Goal: Communication & Community: Answer question/provide support

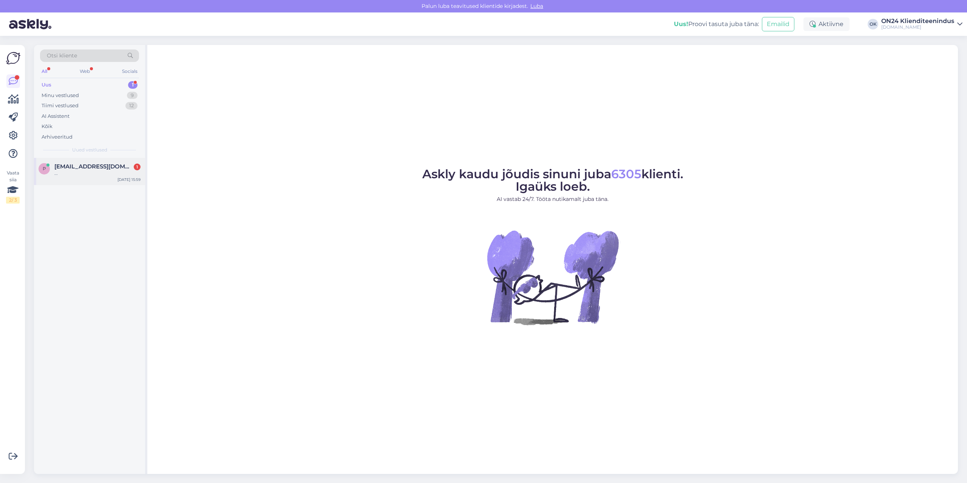
click at [69, 167] on span "[EMAIL_ADDRESS][DOMAIN_NAME]" at bounding box center [93, 166] width 79 height 7
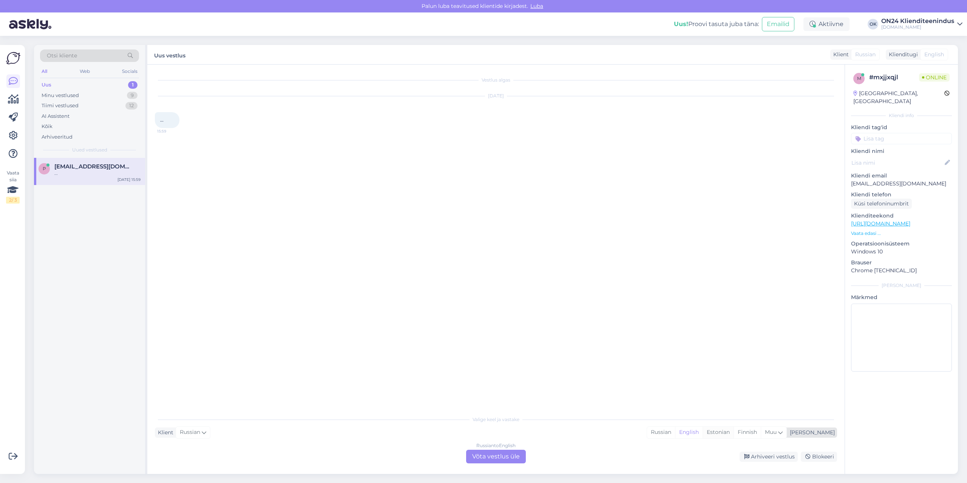
click at [734, 433] on div "Estonian" at bounding box center [718, 432] width 31 height 11
click at [509, 453] on div "Russian to Estonian Võta vestlus üle" at bounding box center [496, 457] width 60 height 14
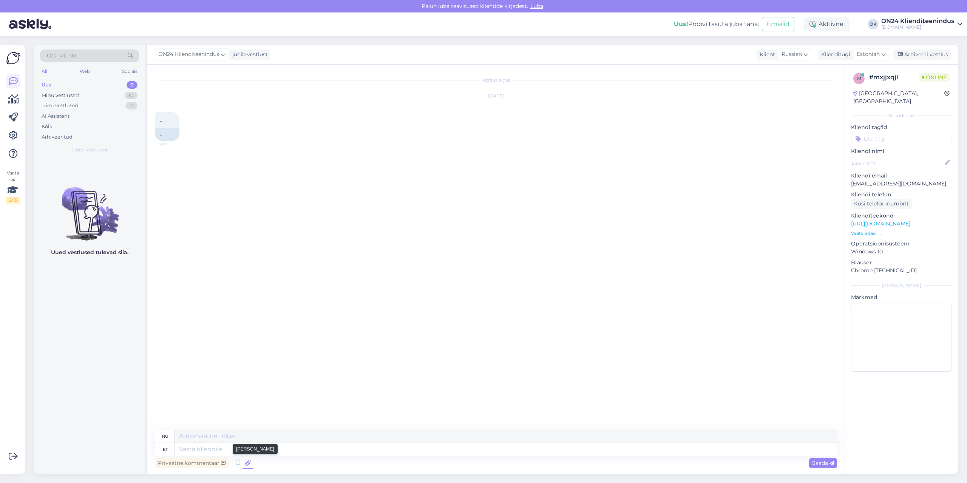
click at [247, 462] on icon at bounding box center [247, 462] width 11 height 11
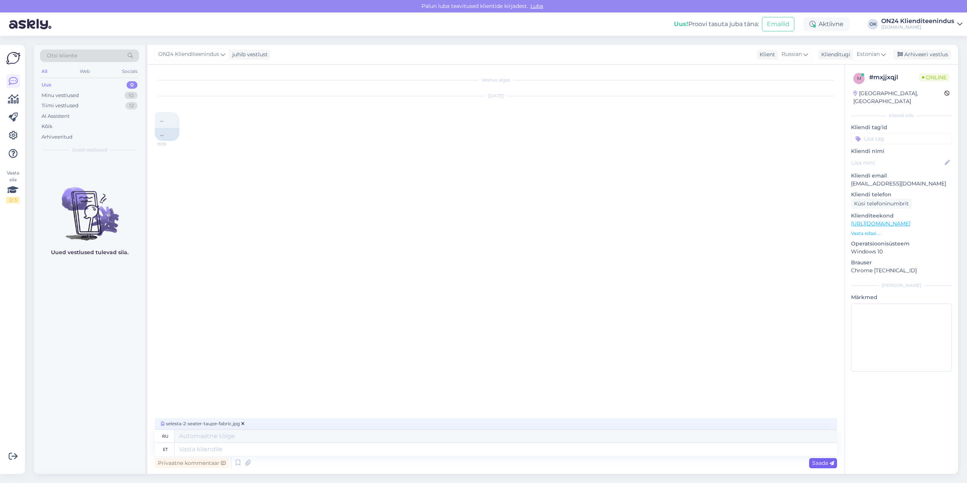
click at [830, 462] on icon at bounding box center [831, 463] width 5 height 5
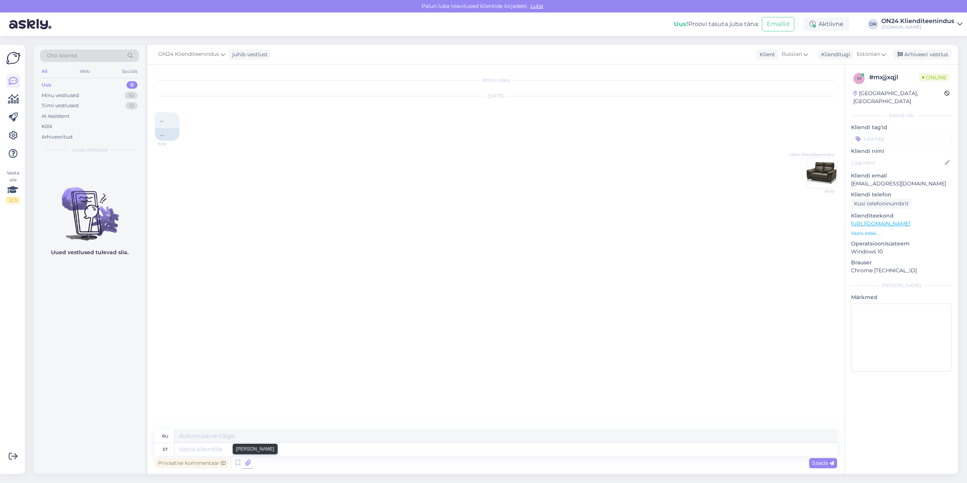
click at [249, 460] on icon at bounding box center [247, 462] width 11 height 11
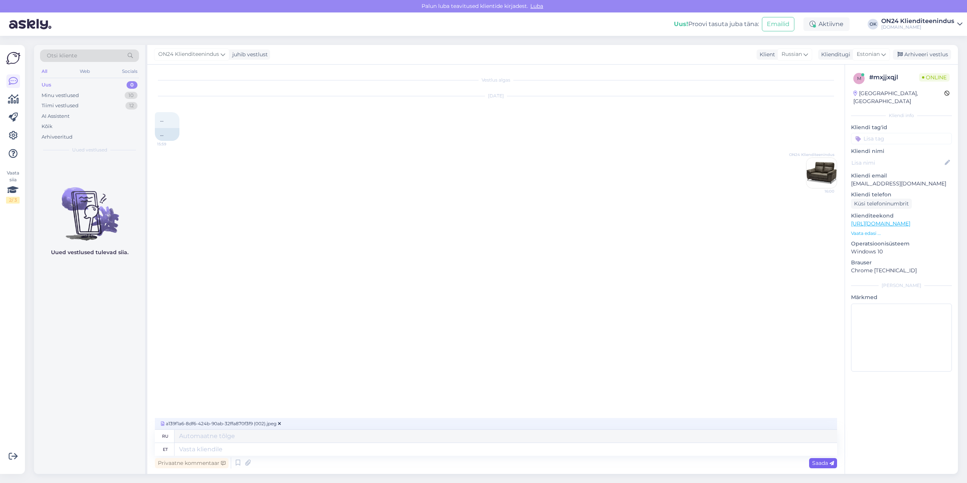
click at [822, 462] on span "Saada" at bounding box center [823, 463] width 22 height 7
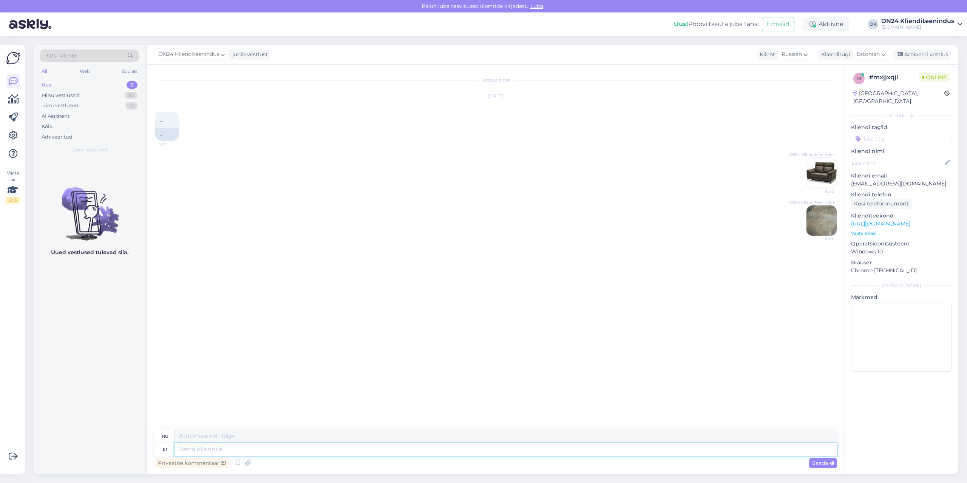
click at [331, 452] on textarea at bounding box center [505, 449] width 662 height 13
paste textarea "Tere Tarnija andis meile teada, et tehas on pruuni värvust muutnud ja see näeb …"
type textarea "Tere Tarnija andis meile teada, et tehas on pruuni värvust muutnud ja see näeb …"
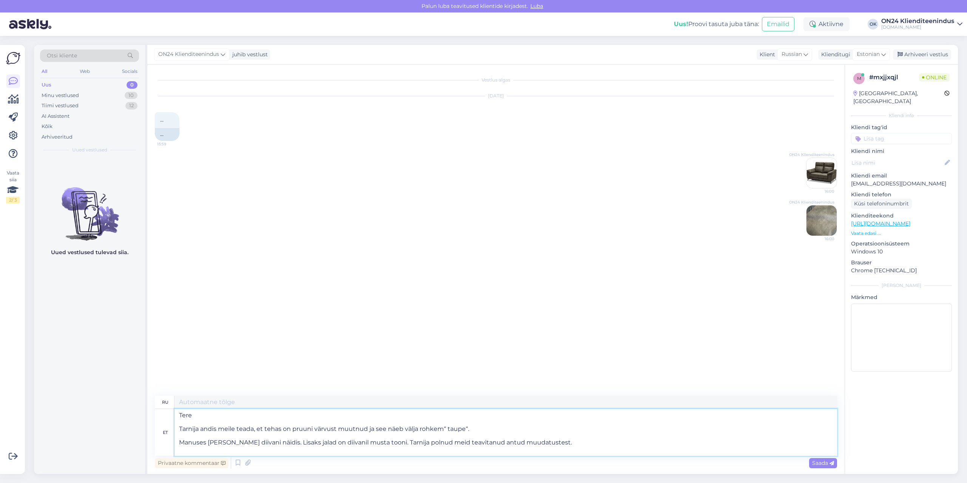
type textarea "сообщил нам, что фабрика изменила коричневый цвет, и теперь он больше похож на …"
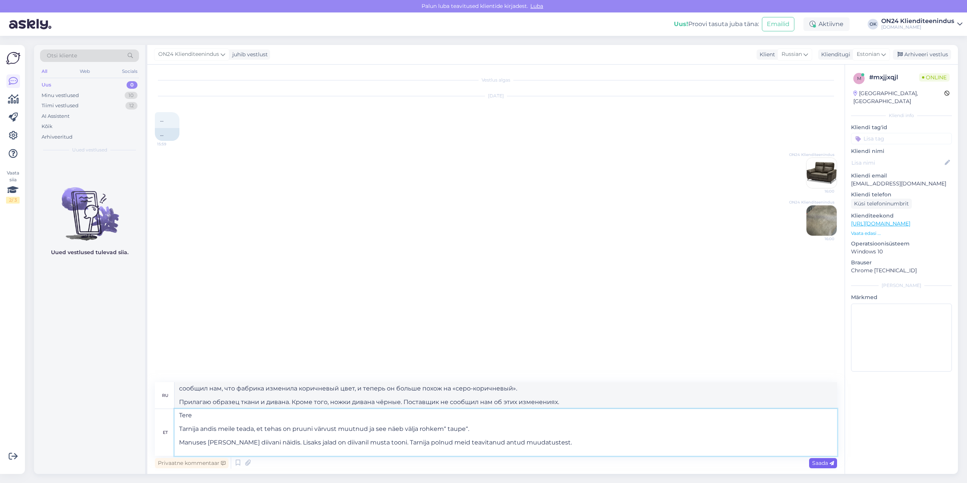
type textarea "Tere Tarnija andis meile teada, et tehas on pruuni värvust muutnud ja see näeb …"
click at [823, 462] on span "Saada" at bounding box center [823, 463] width 22 height 7
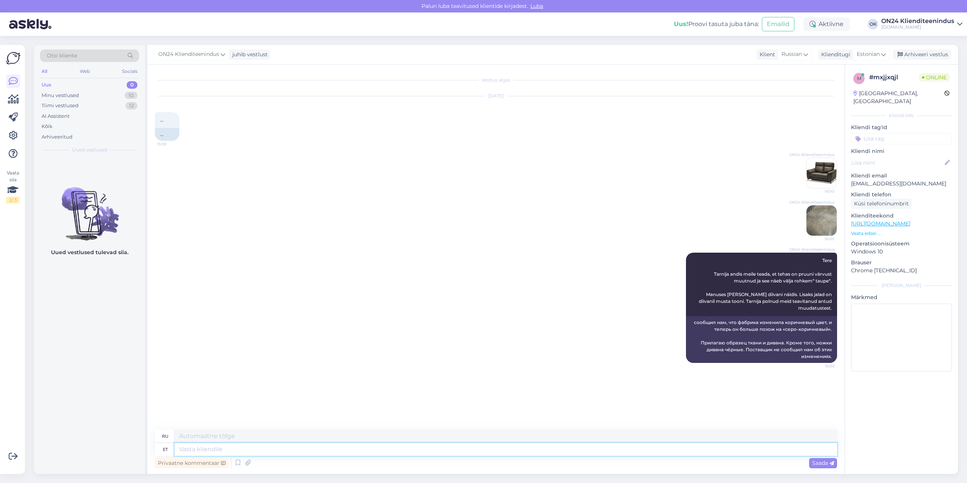
click at [602, 451] on textarea at bounding box center [505, 449] width 662 height 13
type textarea "Vabandame e"
type textarea "Приносим извинения."
type textarea "Vabandame ebameeldivuste p"
type textarea "Приносим извинения за доставленные неудобства."
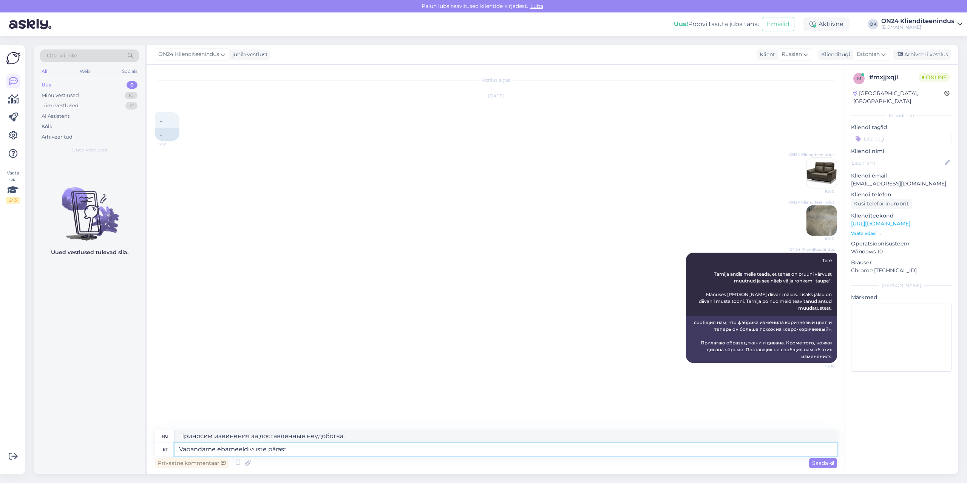
type textarea "Vabandame ebameeldivuste pärast!"
type textarea "Приносим извинения за неудобства!"
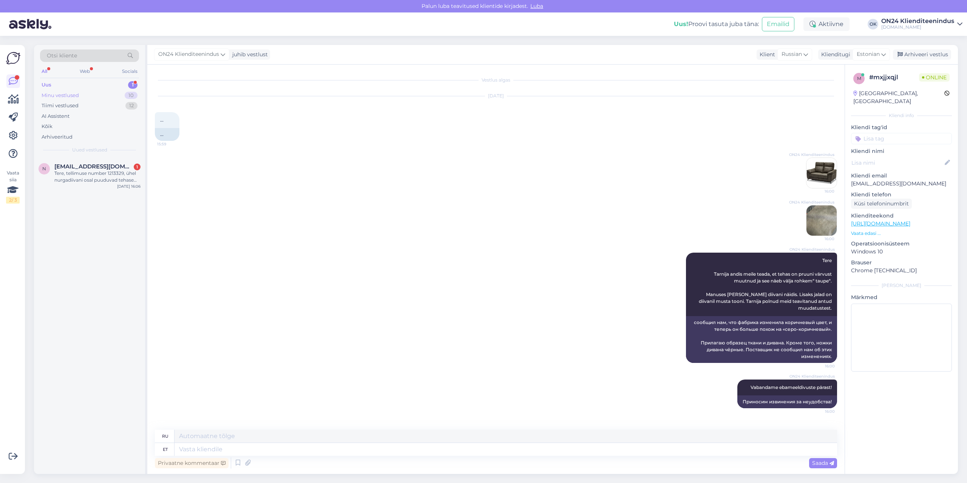
click at [96, 93] on div "Minu vestlused 10" at bounding box center [89, 95] width 99 height 11
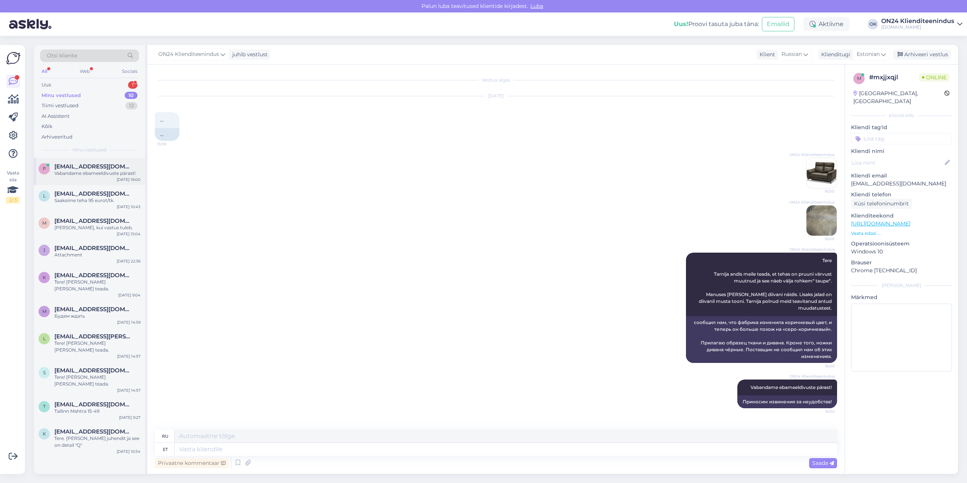
click at [96, 165] on span "[EMAIL_ADDRESS][DOMAIN_NAME]" at bounding box center [93, 166] width 79 height 7
click at [87, 80] on div "Uus 1" at bounding box center [89, 85] width 99 height 11
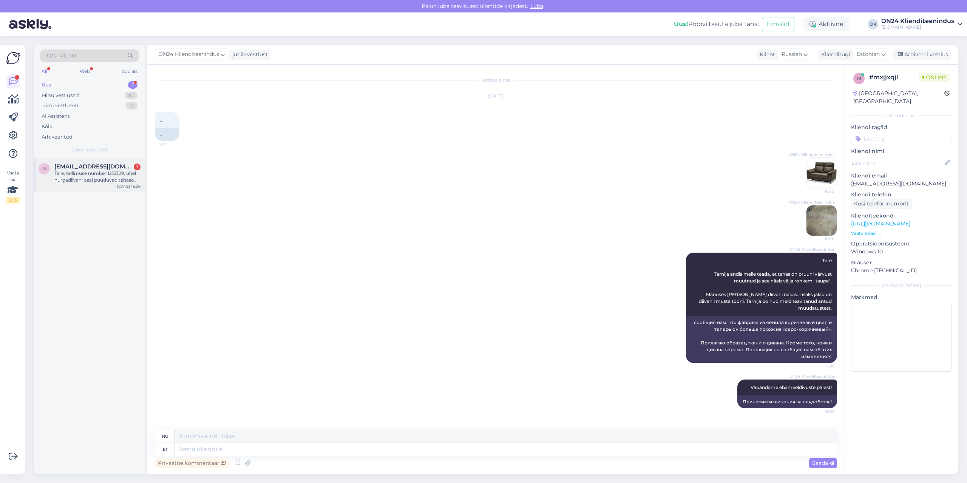
click at [94, 167] on span "[EMAIL_ADDRESS][DOMAIN_NAME]" at bounding box center [93, 166] width 79 height 7
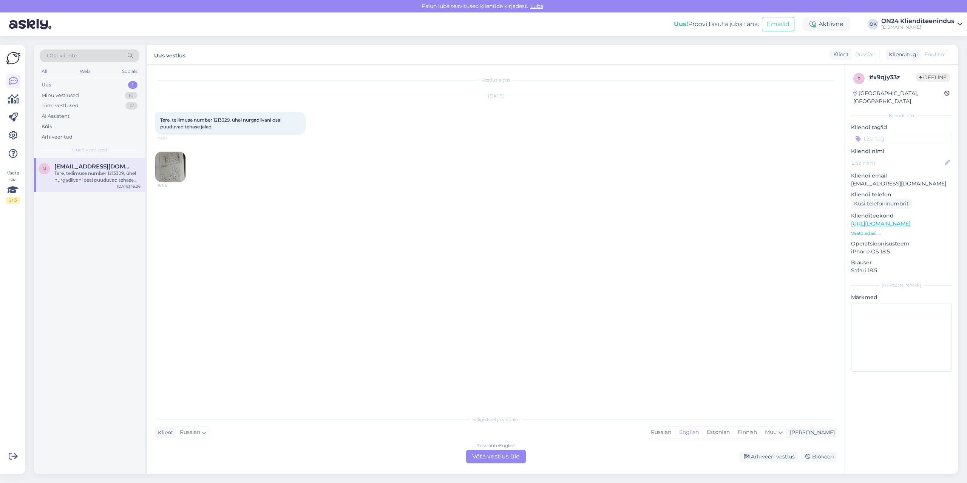
click at [165, 164] on img at bounding box center [170, 167] width 30 height 30
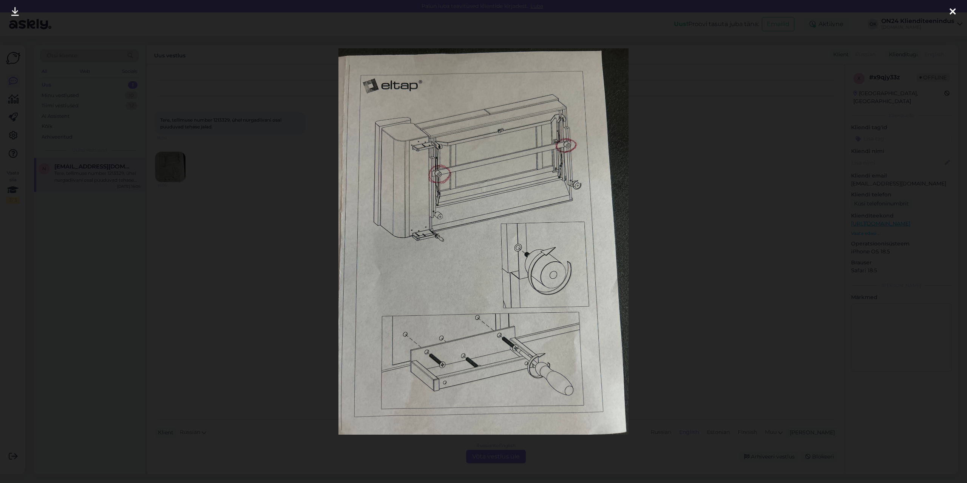
click at [251, 205] on div at bounding box center [483, 241] width 967 height 483
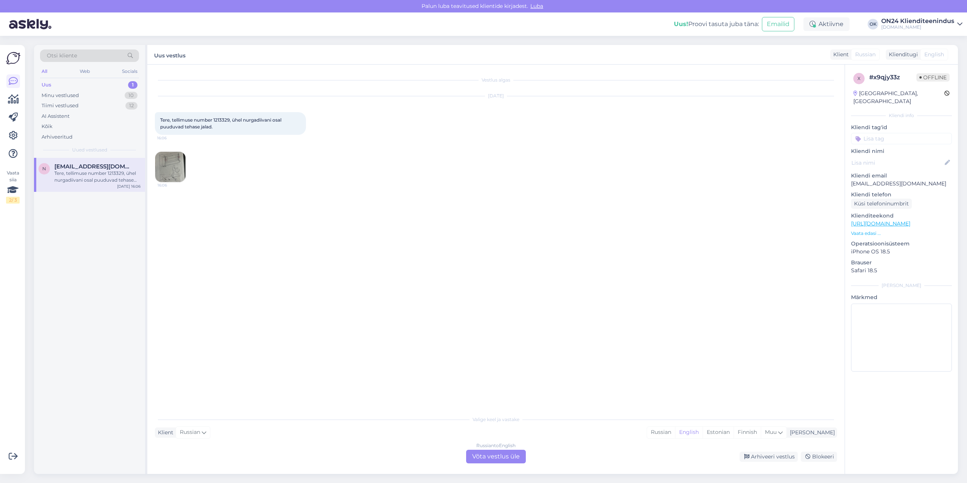
click at [179, 164] on img at bounding box center [170, 167] width 30 height 30
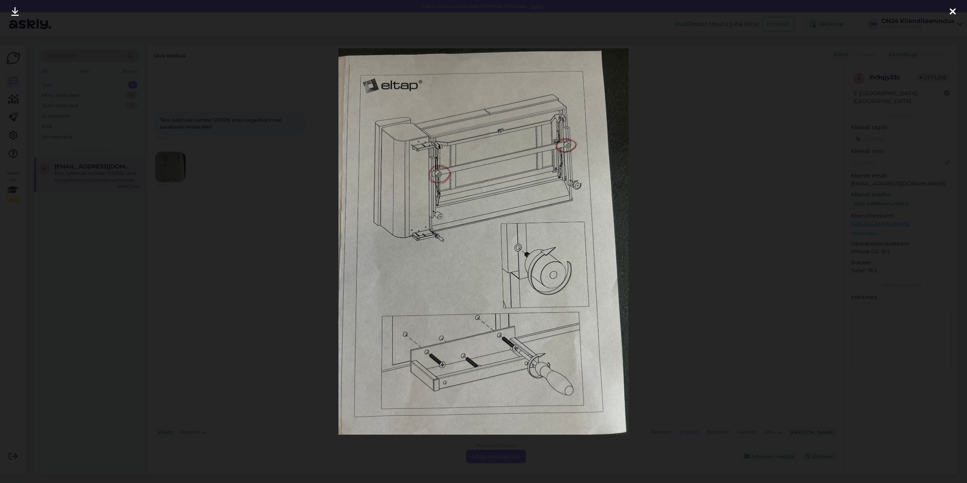
click at [255, 190] on div at bounding box center [483, 241] width 967 height 483
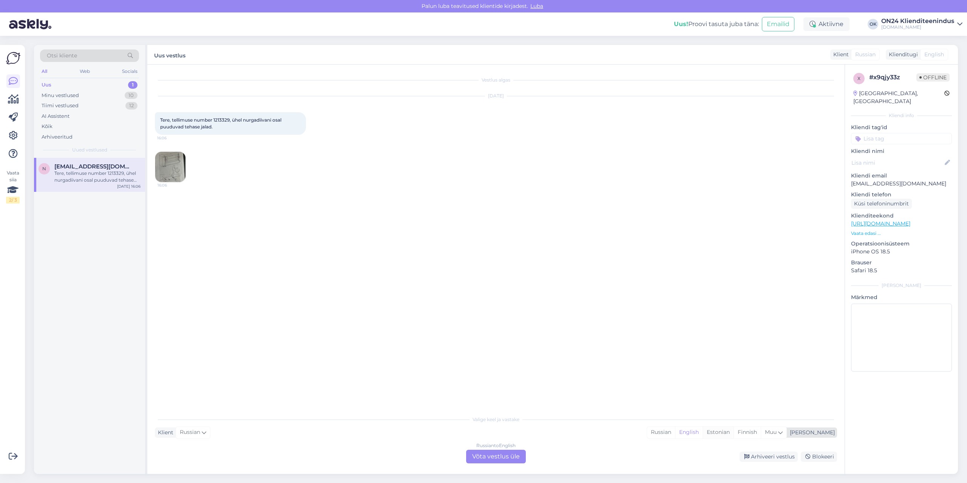
click at [734, 428] on div "Estonian" at bounding box center [718, 432] width 31 height 11
click at [504, 459] on div "Russian to Estonian Võta vestlus üle" at bounding box center [496, 457] width 60 height 14
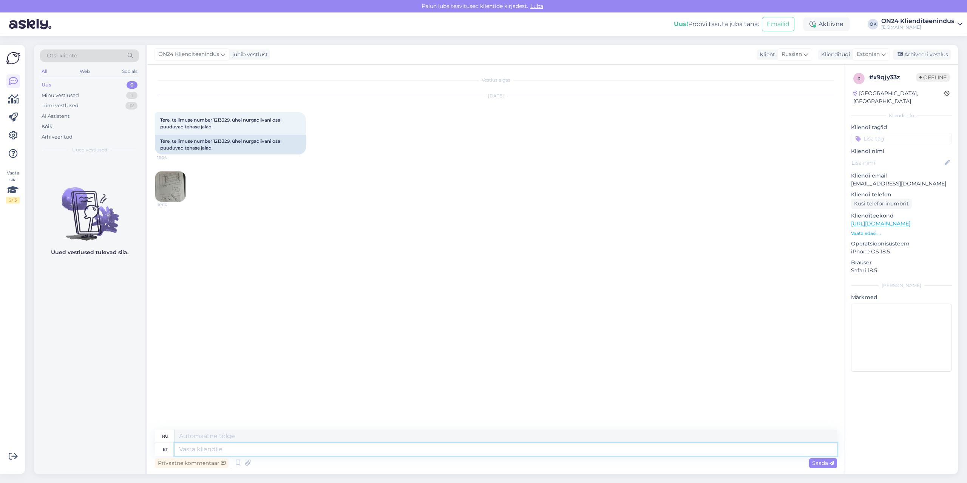
click at [437, 452] on textarea at bounding box center [505, 449] width 662 height 13
type textarea "Tere!"
type textarea "Привет!"
type textarea "Tere! Palun k"
type textarea "Здравствуйте! Пожалуйста."
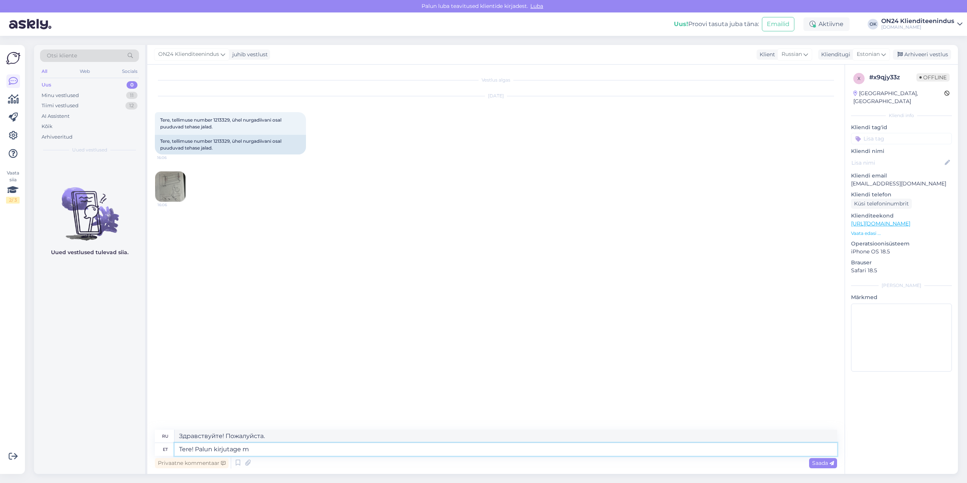
type textarea "Tere! Palun kirjutage me"
type textarea "Здравствуйте! Пожалуйста, напишите."
type textarea "Tere! Palun kirjutage meile in"
type textarea "Здравствуйте! Напишите нам."
type textarea "Tere! Palun kirjutage meile info@"
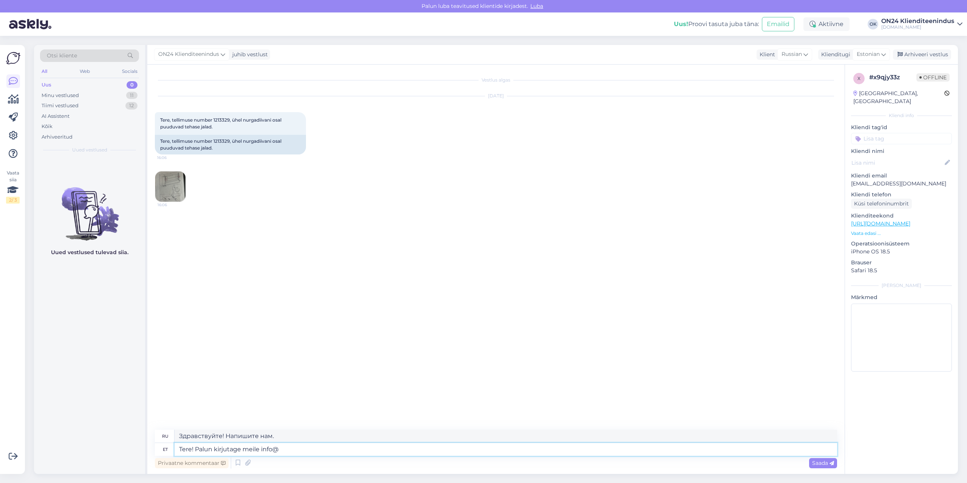
type textarea "Здравствуйте! Пожалуйста, напишите нам информацию."
type textarea "Tere! Palun kirjutage meile [EMAIL_ADDRESS][DOMAIN_NAME]"
type textarea "Здравствуйте! Напишите нам [EMAIL_ADDRESS][DOMAIN_NAME]"
type textarea "Tere! Palun kirjutage meile [EMAIL_ADDRESS][DOMAIN_NAME]"
click at [785, 54] on span "Russian" at bounding box center [791, 54] width 20 height 8
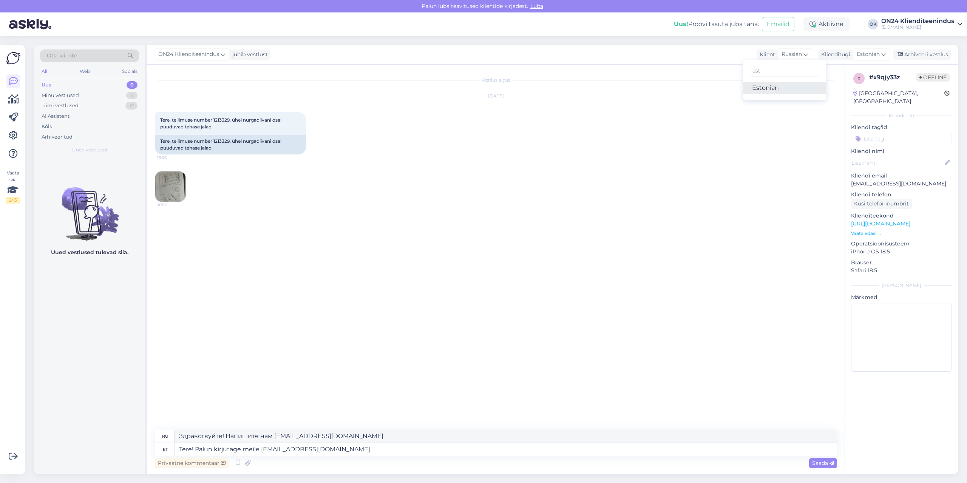
type input "est"
click at [779, 84] on link "Estonian" at bounding box center [784, 88] width 83 height 12
click at [814, 463] on span "Saada" at bounding box center [823, 463] width 22 height 7
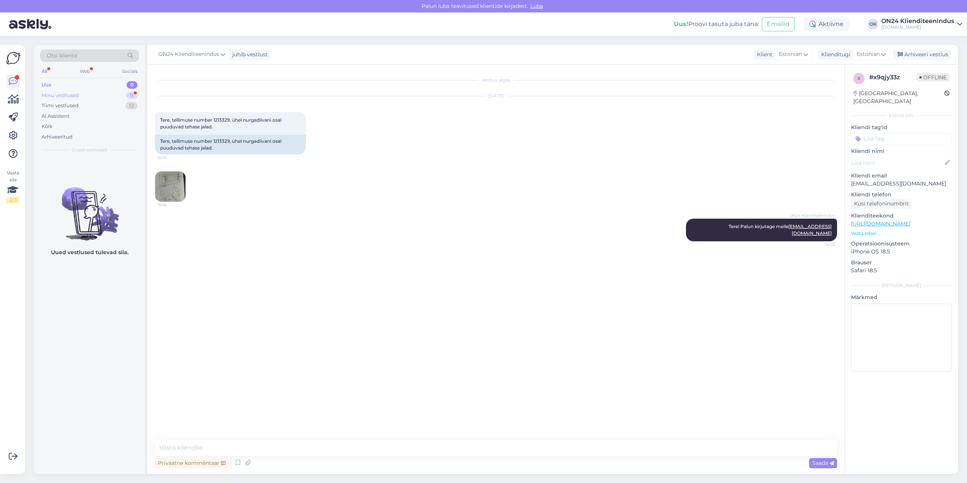
click at [85, 93] on div "Minu vestlused 11" at bounding box center [89, 95] width 99 height 11
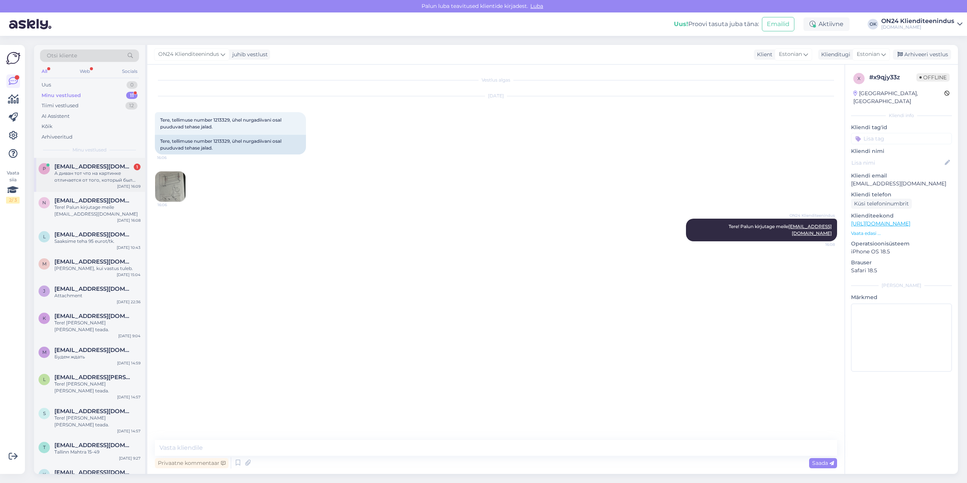
click at [86, 174] on div "А диван тот что на картинке отличается от того, который был заказан или это про…" at bounding box center [97, 177] width 86 height 14
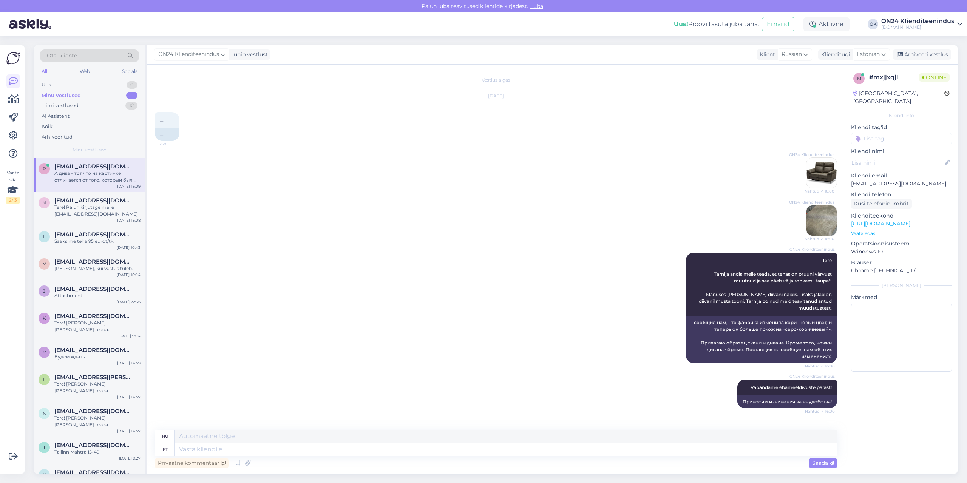
scroll to position [53, 0]
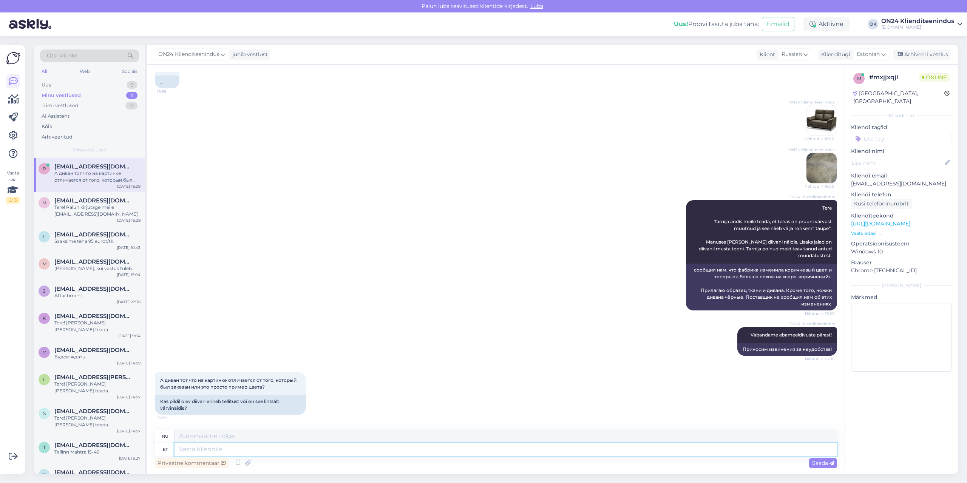
click at [225, 448] on textarea at bounding box center [505, 449] width 662 height 13
type textarea "Ainult"
type textarea "Только"
type textarea "Ainult värv er"
type textarea "Только цвет"
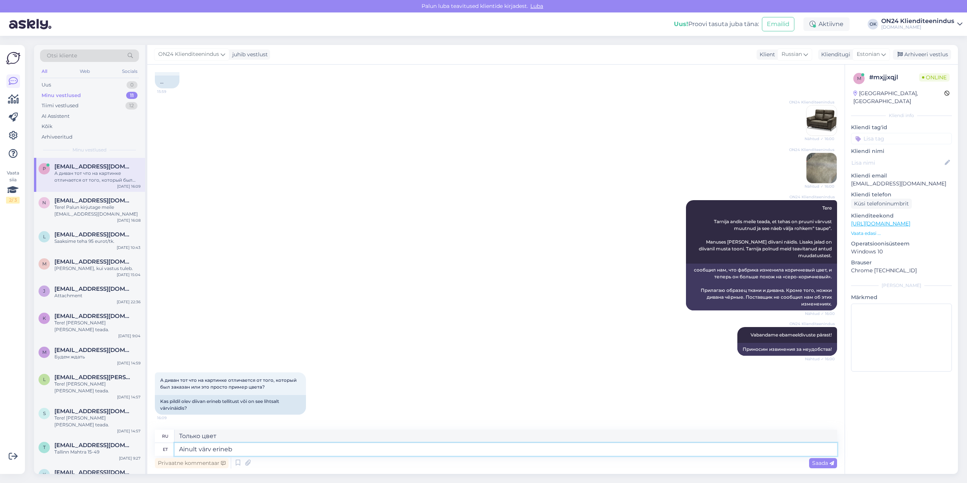
type textarea "Ainult värv erineb."
type textarea "Отличается только цвет."
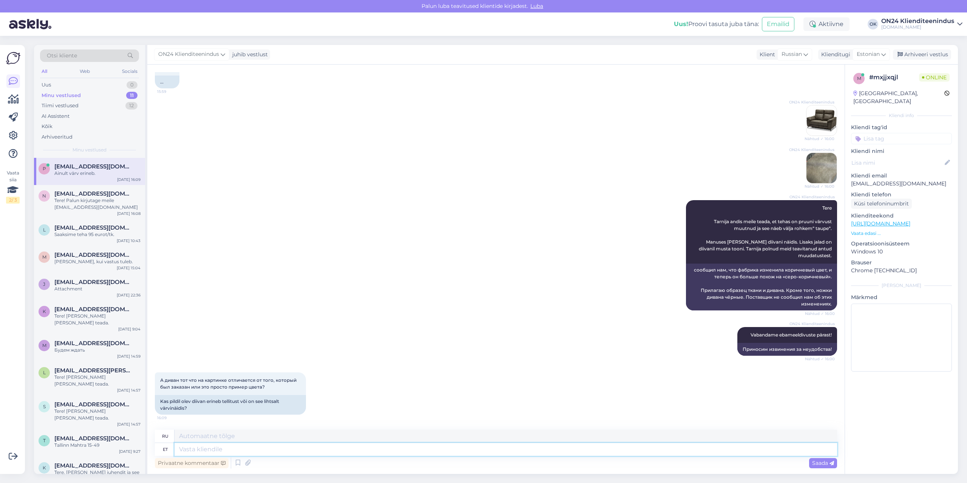
scroll to position [98, 0]
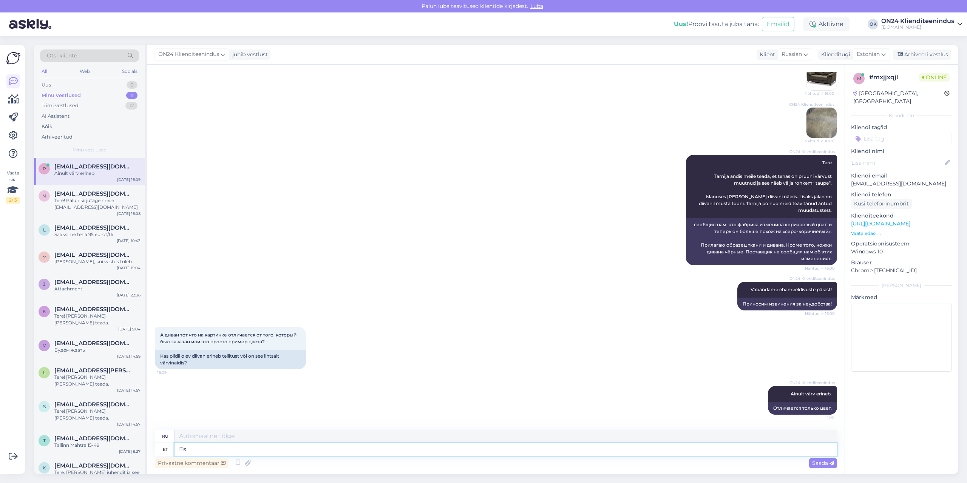
type textarea "E"
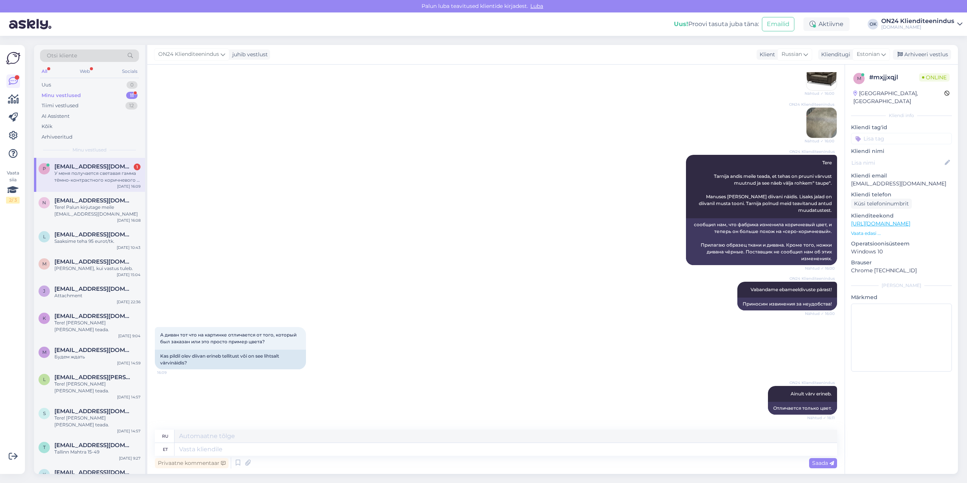
scroll to position [225, 0]
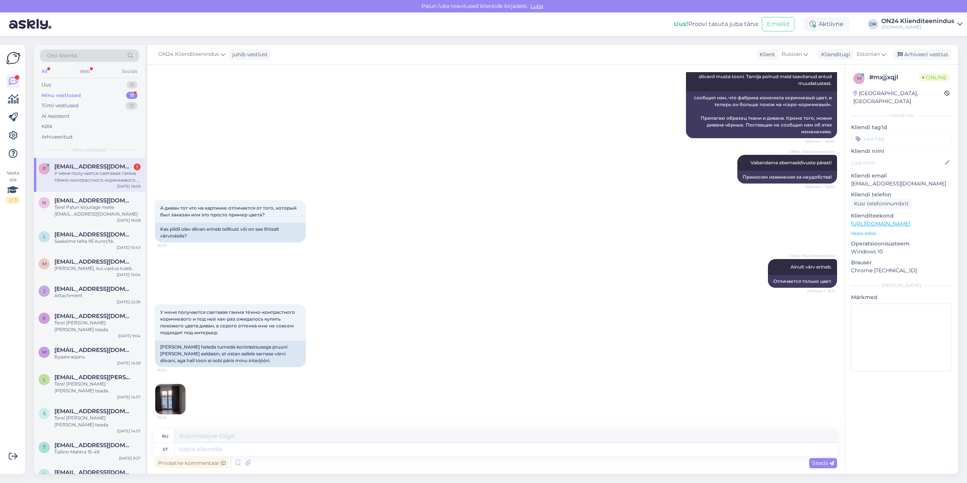
click at [181, 390] on img at bounding box center [170, 399] width 30 height 30
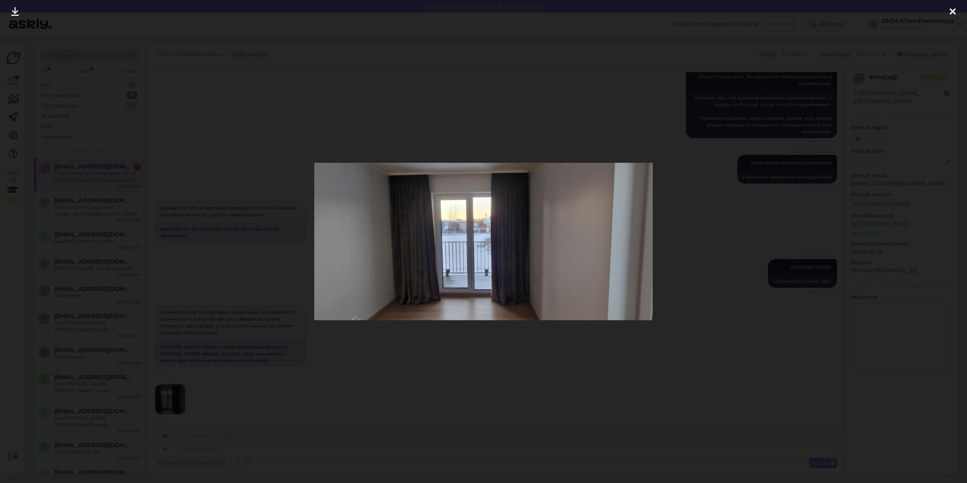
click at [447, 371] on div at bounding box center [483, 241] width 967 height 483
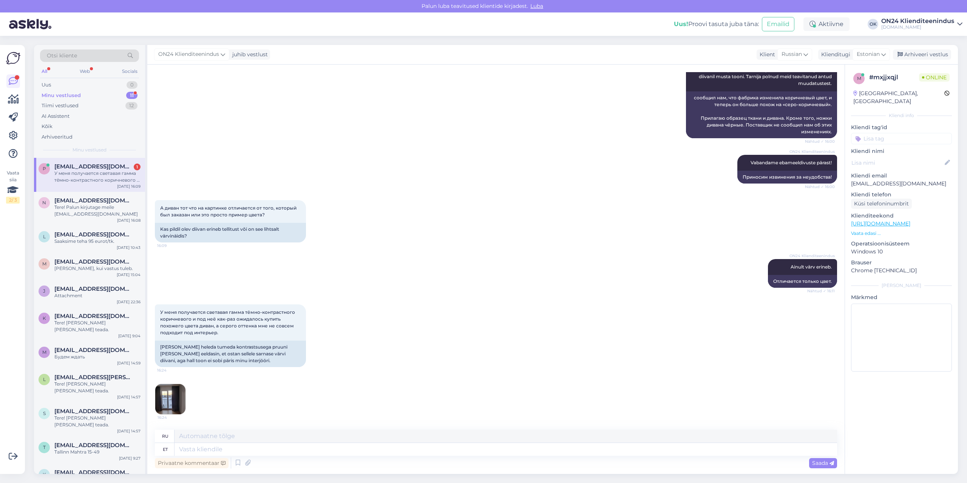
click at [315, 443] on div "ru" at bounding box center [496, 436] width 682 height 13
click at [315, 446] on textarea at bounding box center [505, 449] width 662 height 13
type textarea "Kas"
type textarea "Является"
type textarea "Kas tühistame si"
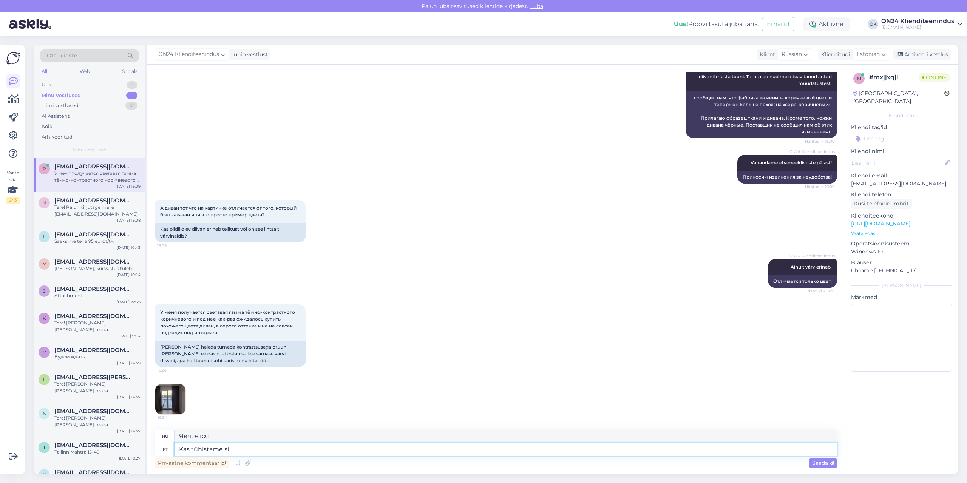
type textarea "Может, отменить?"
type textarea "Kas tühistame siis s"
type textarea "Может, тогда отменим?"
type textarea "Kas tühistame siis selle te"
type textarea "Может, тогда отменить?"
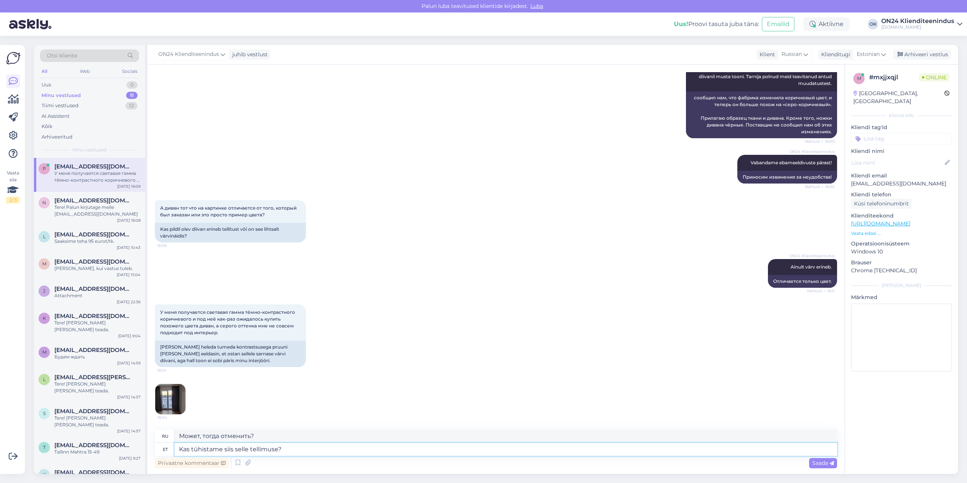
type textarea "Kas tühistame siis selle tellimuse?"
type textarea "Так нам отменить этот заказ?"
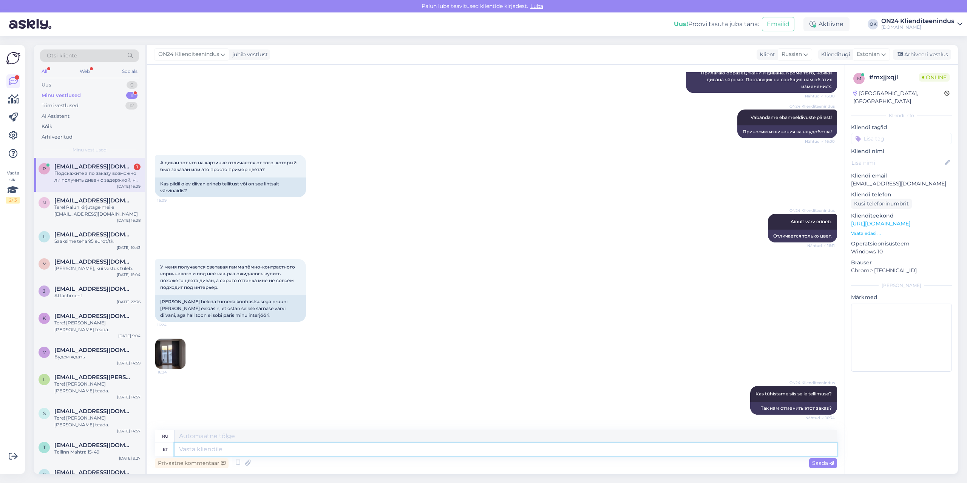
scroll to position [329, 0]
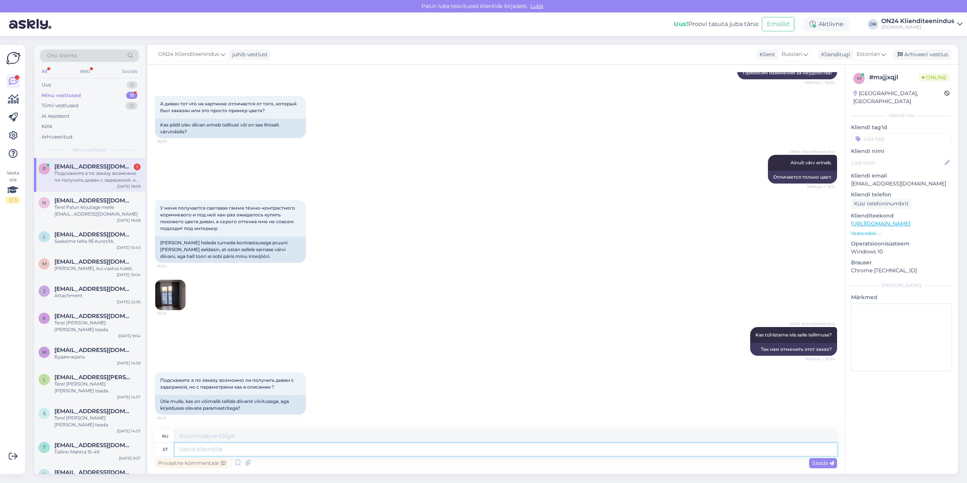
click at [229, 448] on textarea at bounding box center [505, 449] width 662 height 13
click at [214, 451] on textarea at bounding box center [505, 449] width 662 height 13
type textarea "[PERSON_NAME]"
type textarea "Если"
type textarea "Kui Te m"
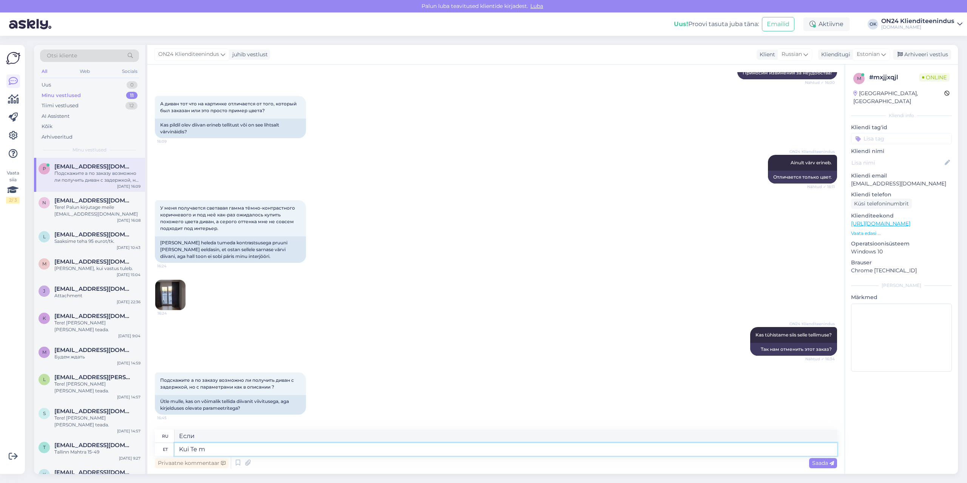
type textarea "Если ты"
type textarea "Kui Te mõtlete"
type textarea "Если вы думаете,"
type textarea "Kui Te mõtlete vä"
type textarea "Если вы об этом подумаете"
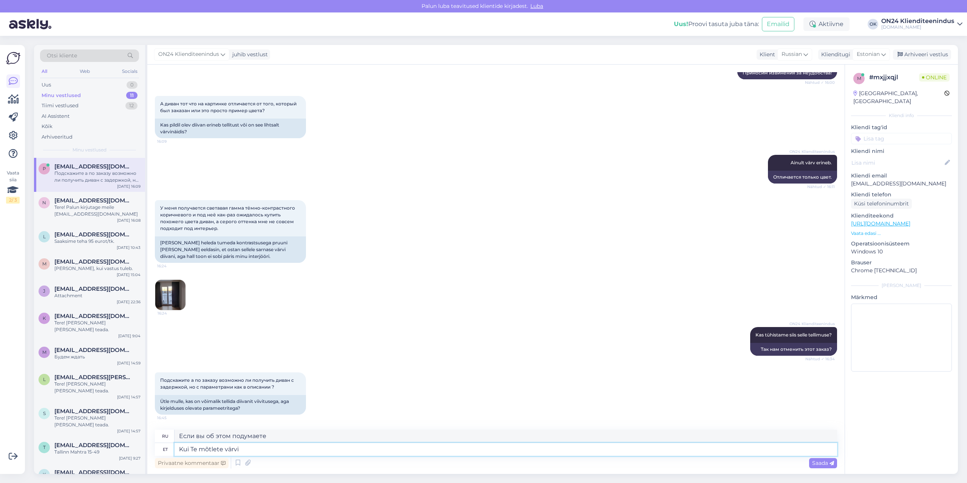
type textarea "Kui Te mõtlete värvi s"
type textarea "Если вы думаете о цвете"
type textarea "Kui Te mõtlete värvi siis pa"
type textarea "Если вы имеете в виду цвет, то"
type textarea "Kui Te mõtlete värvi siis paraku"
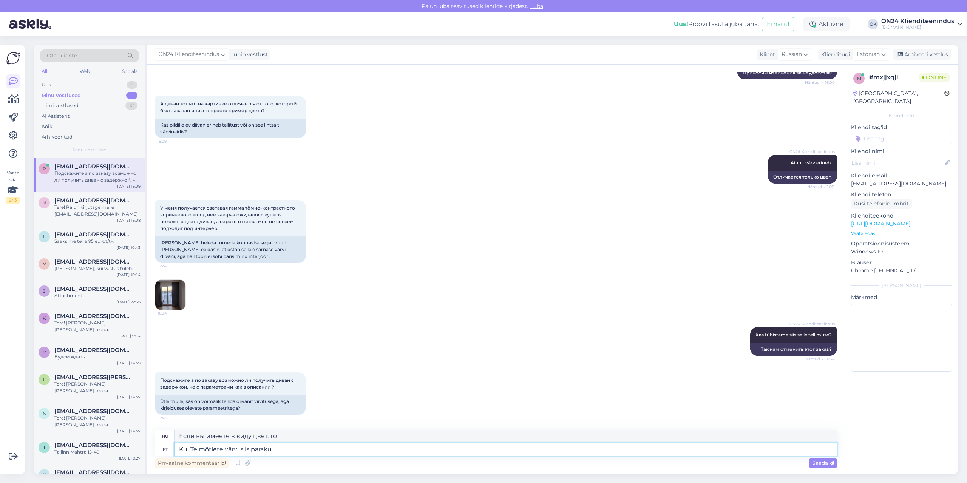
type textarea "Если вы имеете в виду цвет, то, к сожалению,"
type textarea "Kui Te mõtlete värvi siis paraku tehas o"
type textarea "Если вы имеете в виду цвет, то, к сожалению, завод"
type textarea "Kui Te mõtlete värvi siis paraku tehas on m"
type textarea "Если вы имеете в виду цвет, то, к сожалению, фабрика"
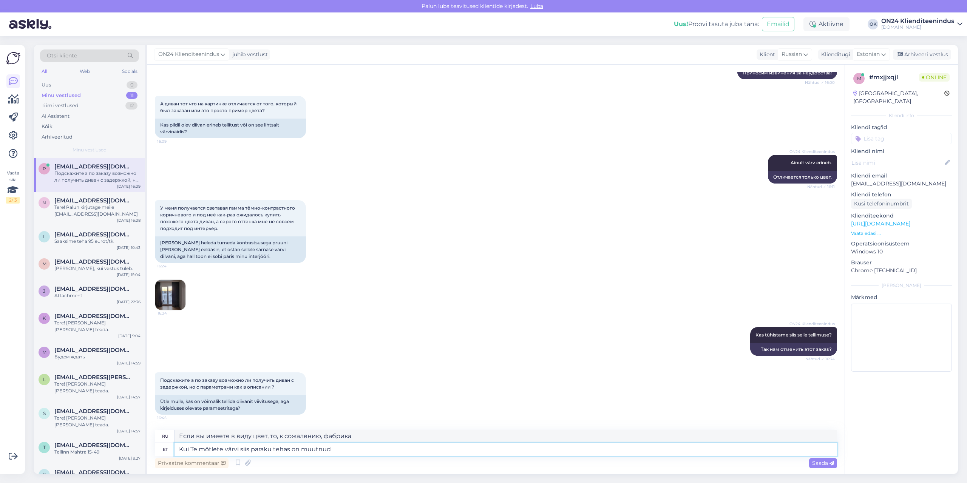
type textarea "Kui Te mõtlete värvi siis paraku tehas on muutnud s"
type textarea "Если вы имеете в виду цвет, то, к сожалению, завод его изменил."
type textarea "Kui Te mõtlete värvi siis paraku tehas on muutnud seda selliseks na"
type textarea "Если вы имеете в виду цвет, то к сожалению завод изменил его на этот"
type textarea "Kui Te mõtlete värvi siis paraku tehas on muutnud seda selliseks nagu pi"
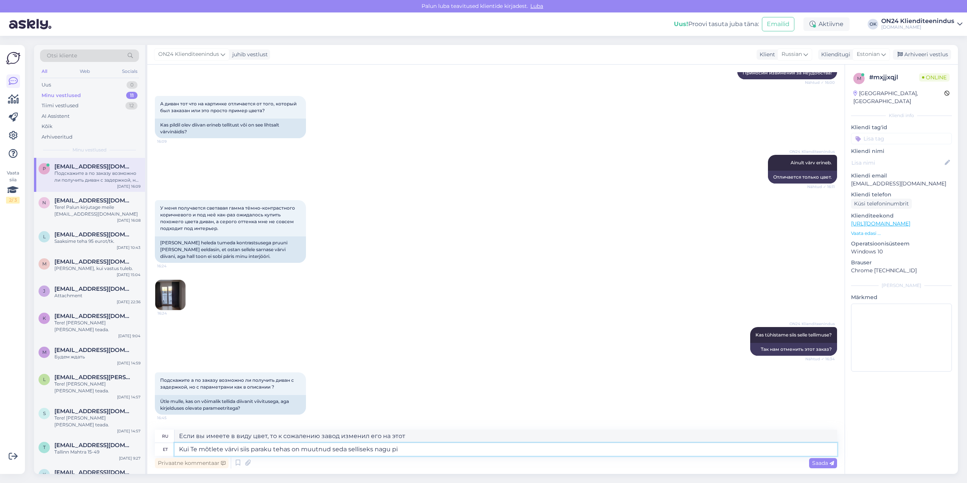
type textarea "Если вы имеете в виду цвет, то, к сожалению, завод изменил его на что-то вроде"
type textarea "Kui Te mõtlete värvi siis paraku tehas on muutnud seda selliseks nagu pildi s"
type textarea "Если вы имеете в виду цвет, то, к сожалению, завод изменил его на цвет, как на …"
type textarea "Kui Te mõtlete värvi siis paraku tehas on muutnud seda selliseks nagu pildi saa…"
type textarea "Если вы имеете в виду цвет, то, к сожалению, завод изменил его на тот, который …"
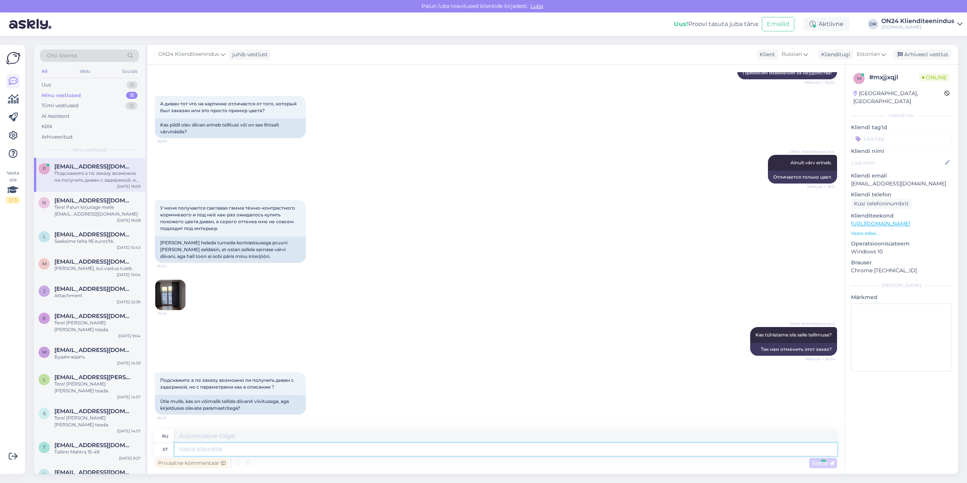
scroll to position [388, 0]
